Goal: Task Accomplishment & Management: Use online tool/utility

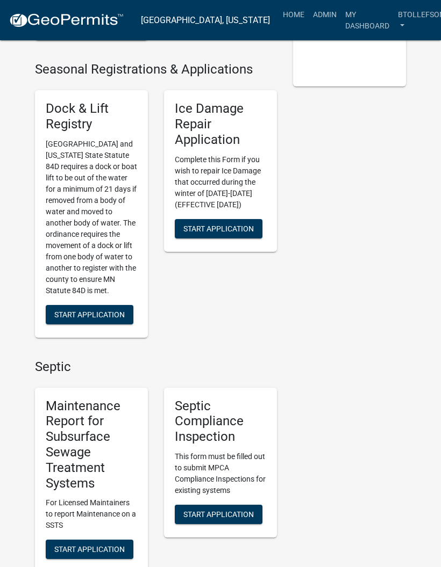
scroll to position [302, 0]
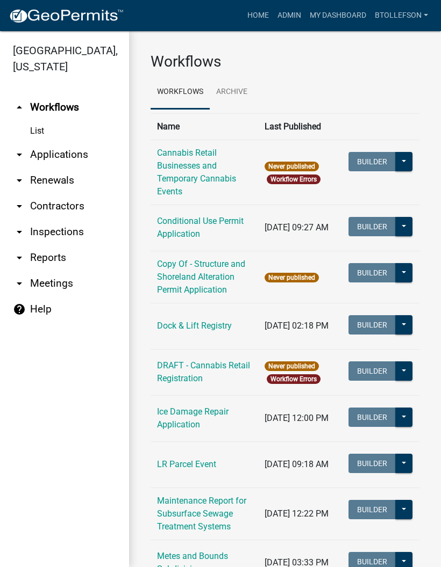
click at [46, 157] on link "arrow_drop_down Applications" at bounding box center [64, 155] width 129 height 26
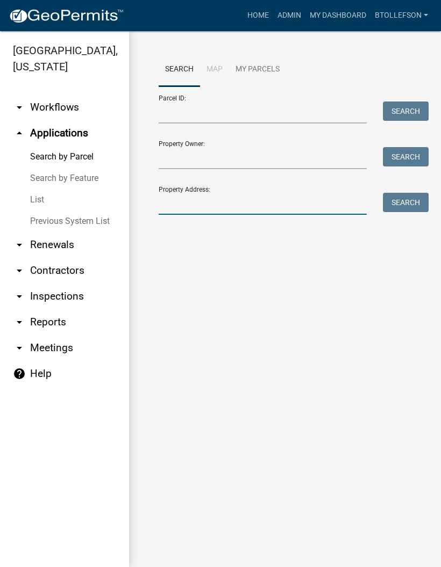
click at [175, 201] on input "Property Address:" at bounding box center [262, 204] width 208 height 22
click at [405, 208] on button "Search" at bounding box center [406, 202] width 46 height 19
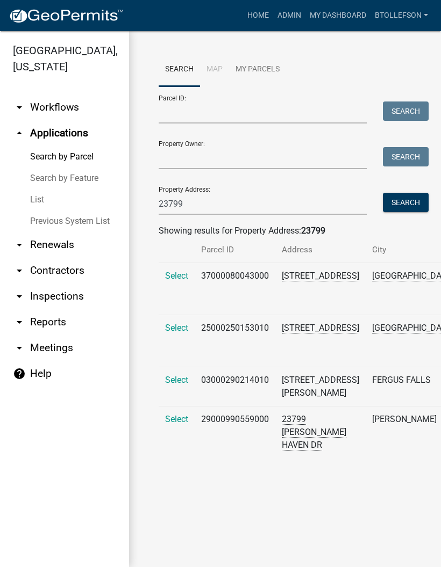
scroll to position [10, 0]
click at [181, 424] on span "Select" at bounding box center [176, 419] width 23 height 10
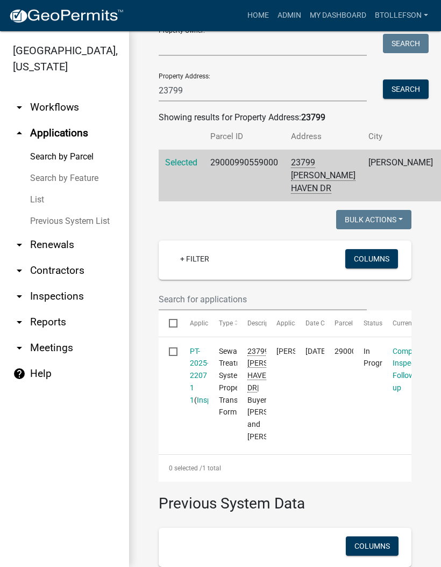
scroll to position [109, 0]
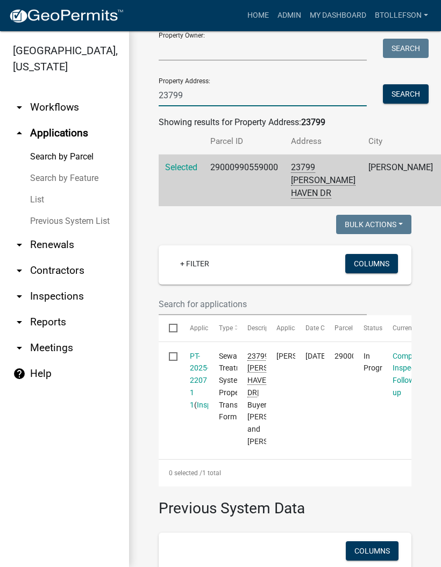
click at [221, 96] on input "23799" at bounding box center [262, 95] width 208 height 22
type input "2"
type input "21587"
click at [412, 93] on button "Search" at bounding box center [406, 93] width 46 height 19
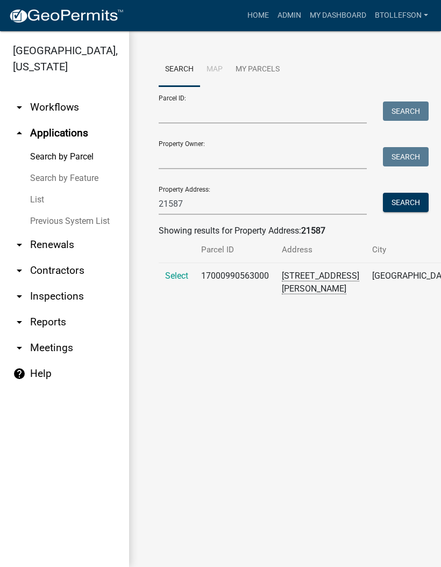
click at [175, 281] on span "Select" at bounding box center [176, 276] width 23 height 10
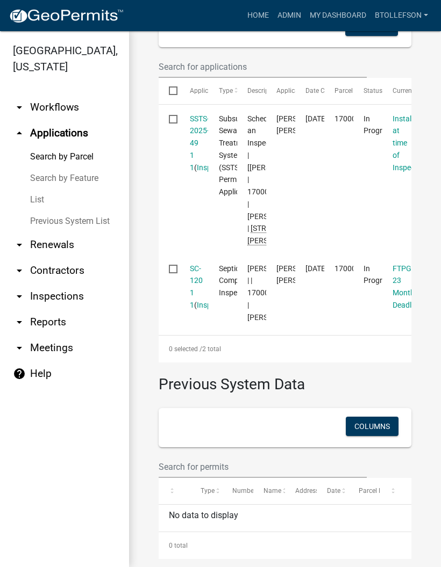
scroll to position [334, 0]
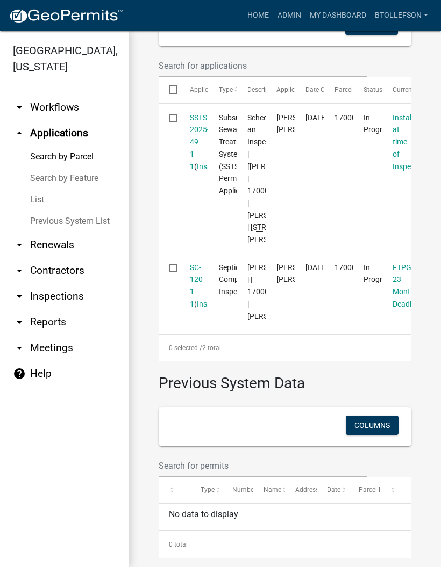
click at [195, 162] on link "SSTS-2025-49 1 1" at bounding box center [199, 141] width 19 height 57
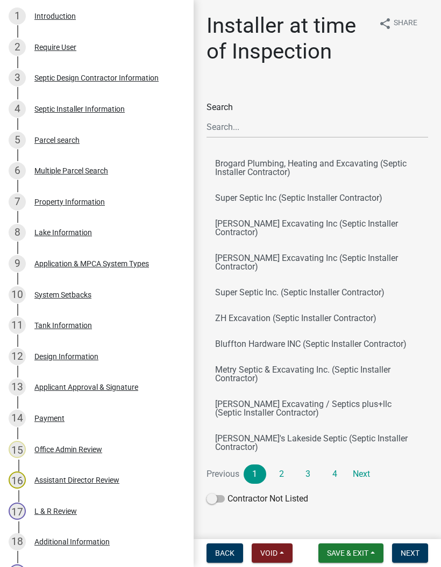
scroll to position [224, 0]
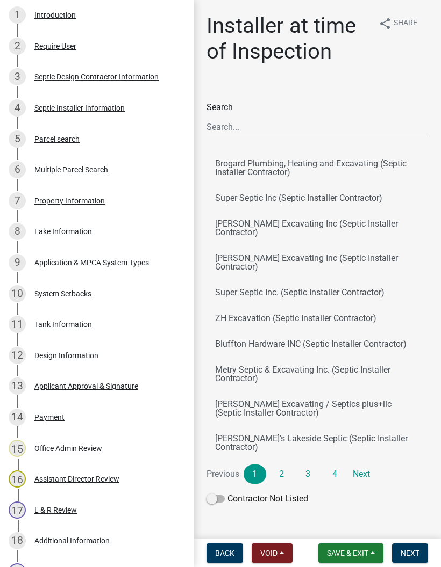
click at [93, 342] on link "12 Design Information" at bounding box center [96, 355] width 193 height 31
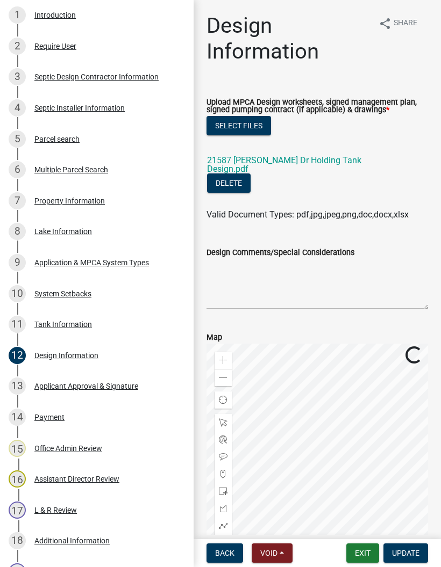
click at [295, 157] on link "21587 Broadwater Dr Holding Tank Design.pdf" at bounding box center [284, 164] width 154 height 19
